Goal: Use online tool/utility: Utilize a website feature to perform a specific function

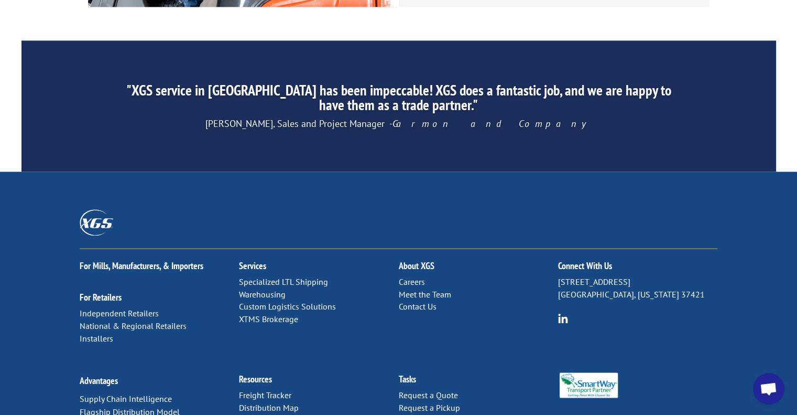
scroll to position [501, 0]
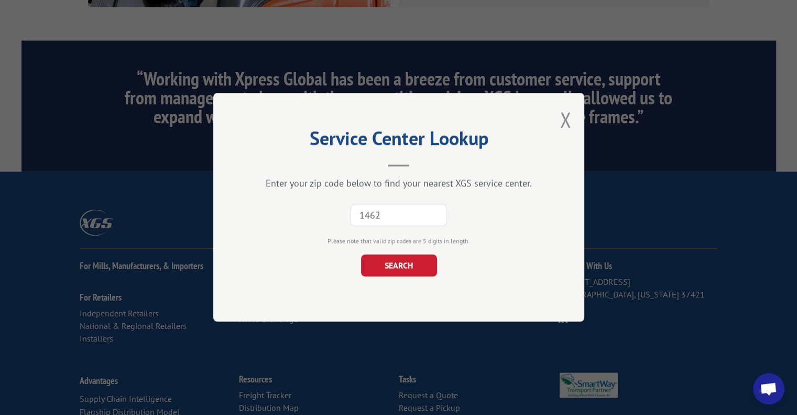
type input "14624"
click button "SEARCH" at bounding box center [399, 266] width 76 height 22
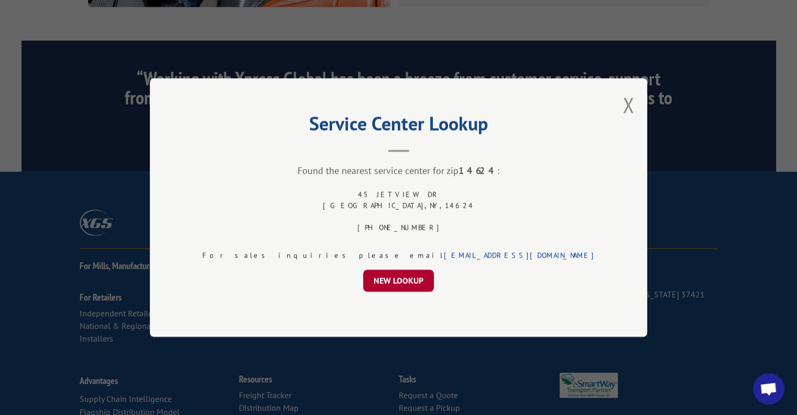
click at [382, 277] on button "NEW LOOKUP" at bounding box center [398, 280] width 71 height 22
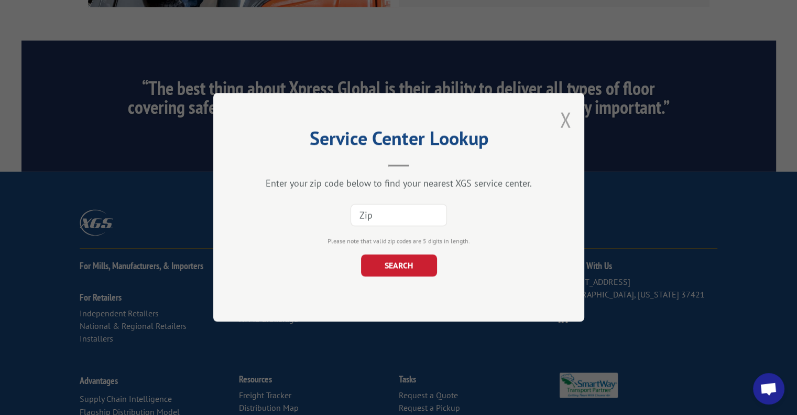
click at [562, 116] on button "Close modal" at bounding box center [566, 120] width 12 height 28
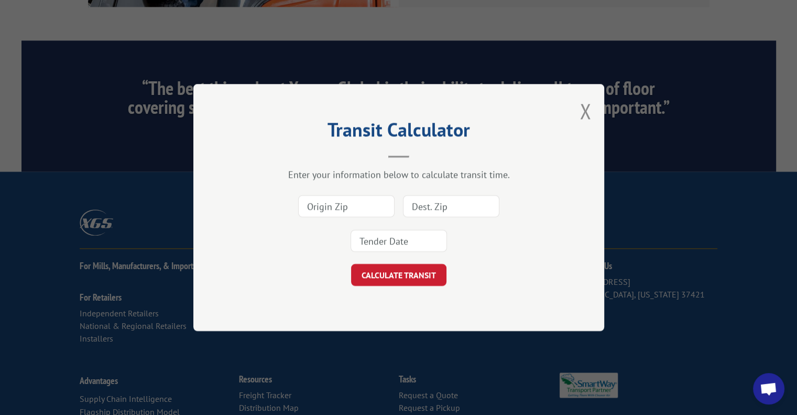
click at [315, 209] on input at bounding box center [346, 206] width 96 height 22
type input "30720"
click at [432, 200] on input at bounding box center [451, 206] width 96 height 22
type input "14624"
click at [394, 244] on input at bounding box center [399, 241] width 96 height 22
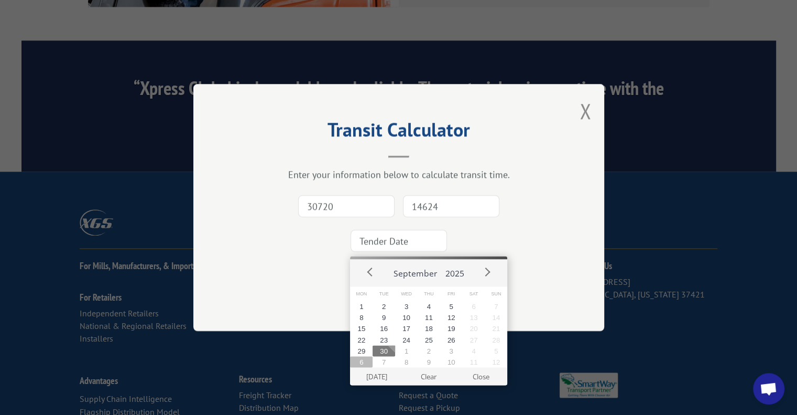
click at [359, 361] on button "6" at bounding box center [361, 361] width 23 height 11
type input "[DATE]"
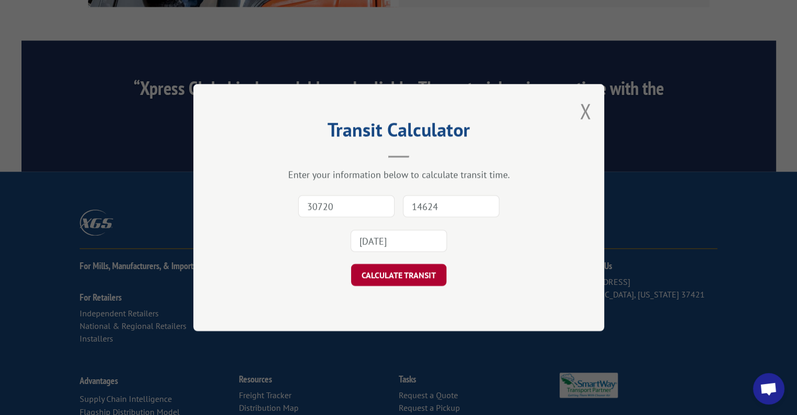
click at [386, 272] on button "CALCULATE TRANSIT" at bounding box center [398, 275] width 95 height 22
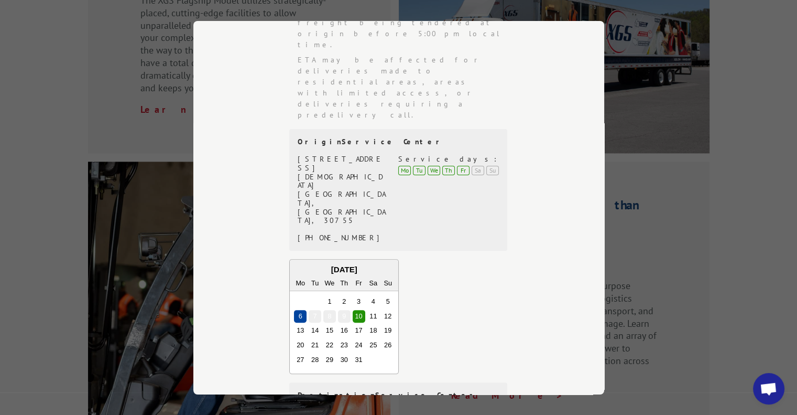
scroll to position [1135, 0]
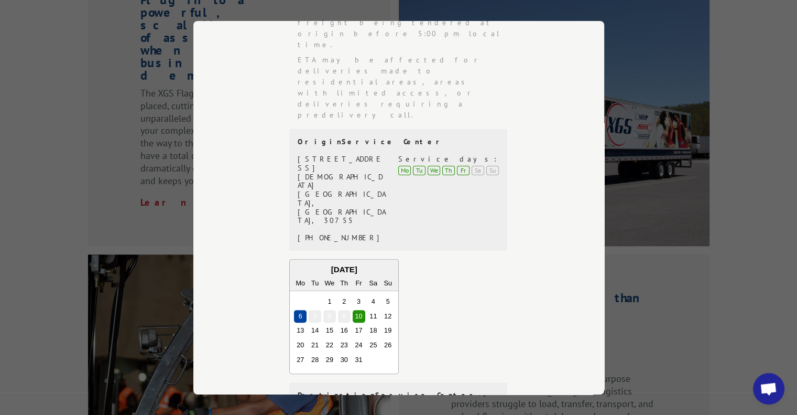
drag, startPoint x: 739, startPoint y: 222, endPoint x: 715, endPoint y: 174, distance: 54.2
click at [739, 221] on div "Transit Calculator Enter your information below to calculate transit time. 3072…" at bounding box center [398, 207] width 797 height 415
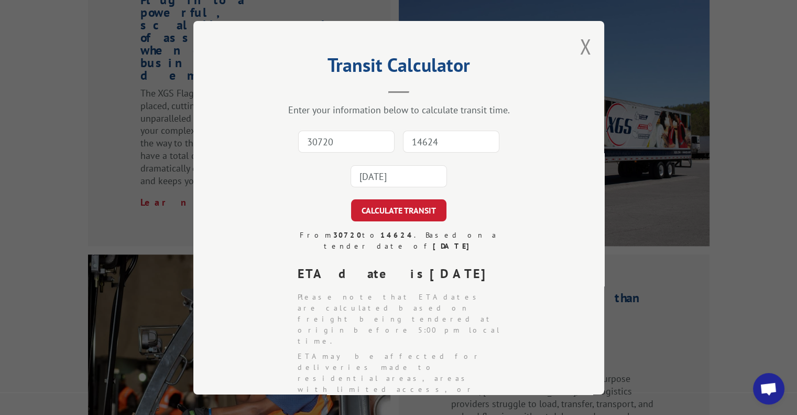
scroll to position [0, 0]
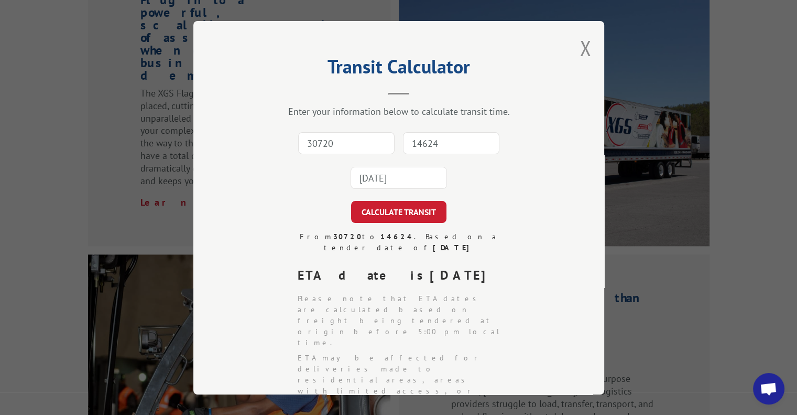
click at [331, 148] on input "30720" at bounding box center [346, 143] width 96 height 22
type input "30720"
click at [460, 144] on input "14624" at bounding box center [451, 143] width 96 height 22
type input "07073"
click at [388, 180] on input "[DATE]" at bounding box center [399, 178] width 96 height 22
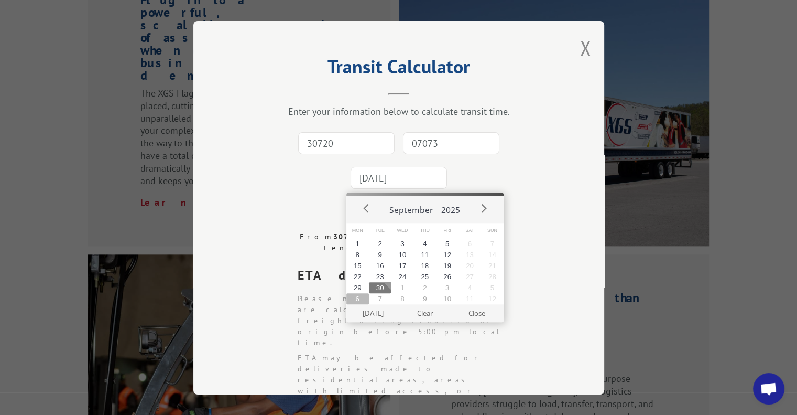
click at [361, 298] on button "6" at bounding box center [358, 298] width 23 height 11
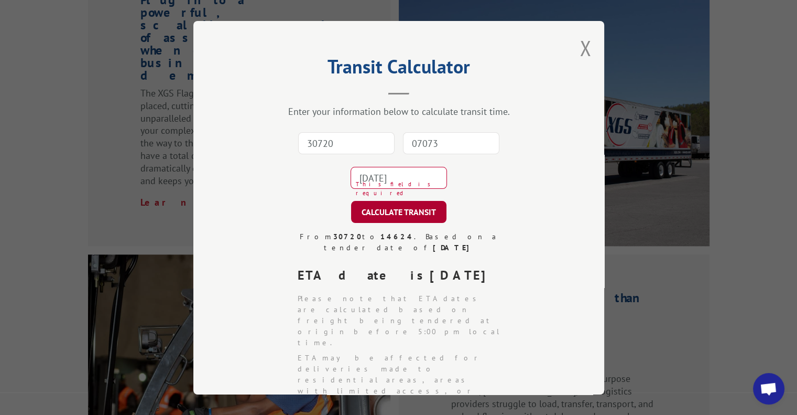
click at [389, 207] on button "CALCULATE TRANSIT" at bounding box center [398, 212] width 95 height 22
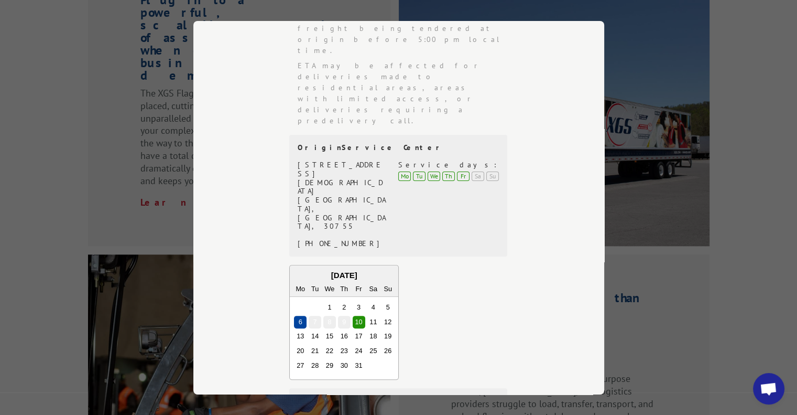
scroll to position [298, 0]
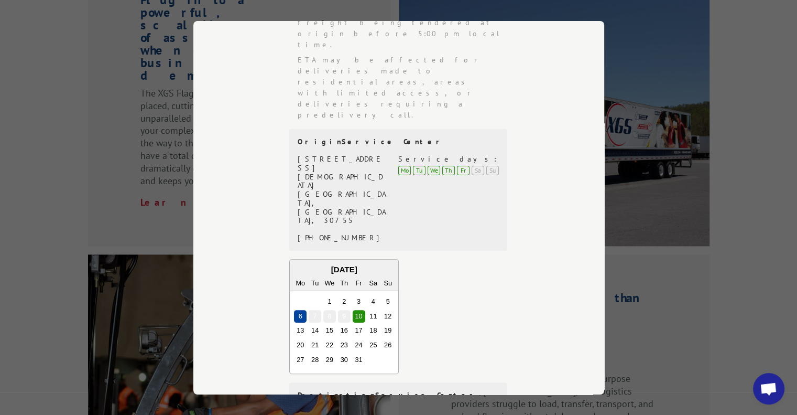
click at [636, 27] on div "Transit Calculator Enter your information below to calculate transit time. 3072…" at bounding box center [398, 207] width 797 height 415
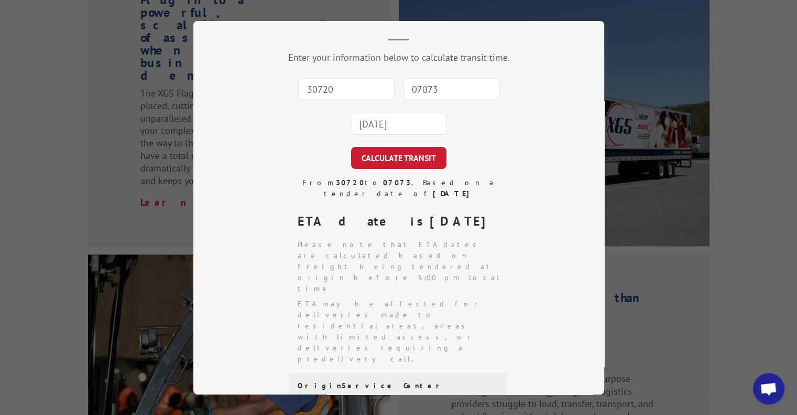
scroll to position [0, 0]
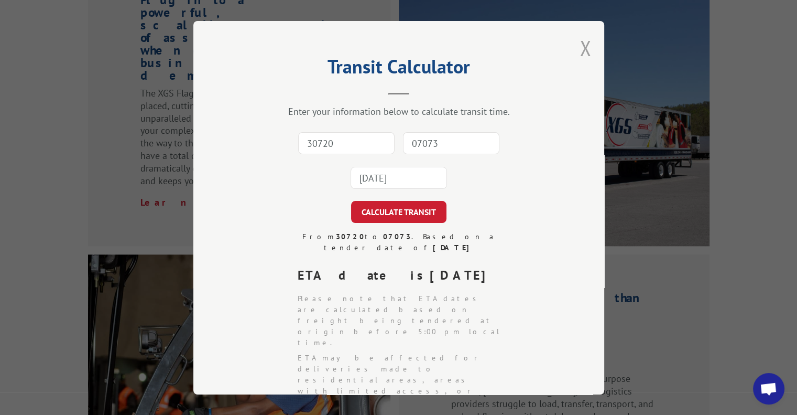
drag, startPoint x: 580, startPoint y: 42, endPoint x: 604, endPoint y: 43, distance: 24.1
click at [581, 42] on button "Close modal" at bounding box center [586, 48] width 12 height 28
